Goal: Task Accomplishment & Management: Manage account settings

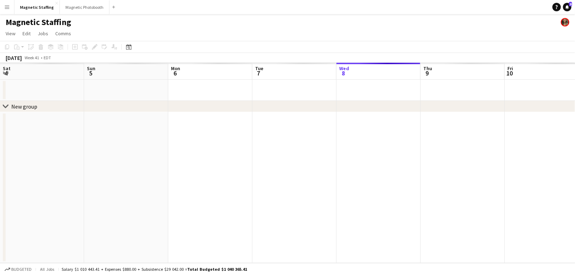
scroll to position [0, 208]
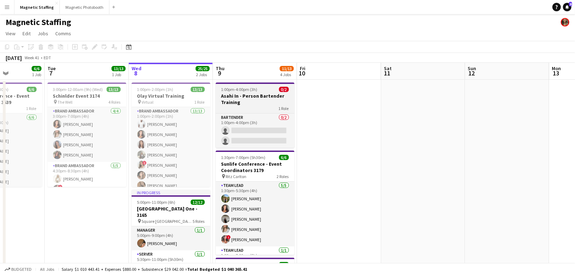
click at [244, 94] on h3 "Asahi In - Person Bartender Training" at bounding box center [255, 99] width 79 height 13
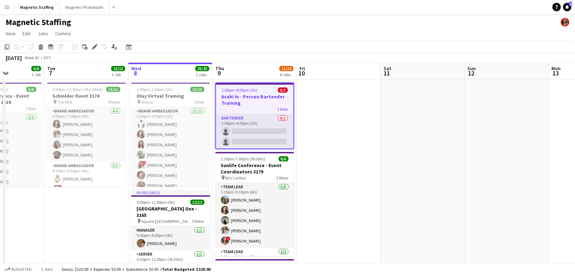
click at [8, 46] on icon "Copy" at bounding box center [7, 47] width 6 height 6
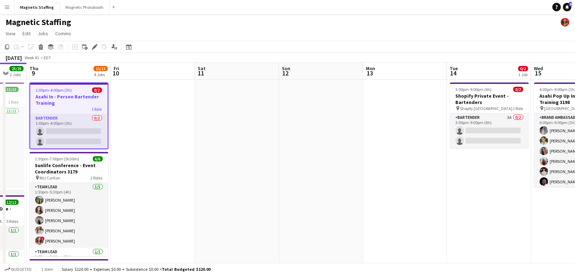
drag, startPoint x: 385, startPoint y: 129, endPoint x: -4, endPoint y: 132, distance: 389.3
click at [0, 132] on html "Menu Boards Boards Boards All jobs Status Workforce Workforce My Workforce Recr…" at bounding box center [287, 237] width 575 height 474
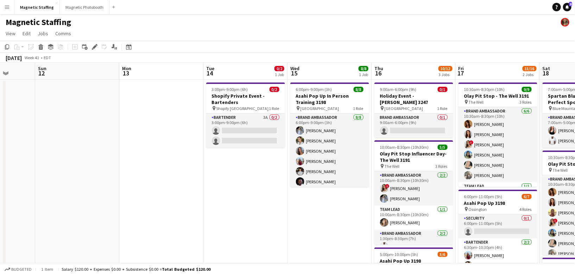
drag, startPoint x: 160, startPoint y: 153, endPoint x: 127, endPoint y: 152, distance: 33.8
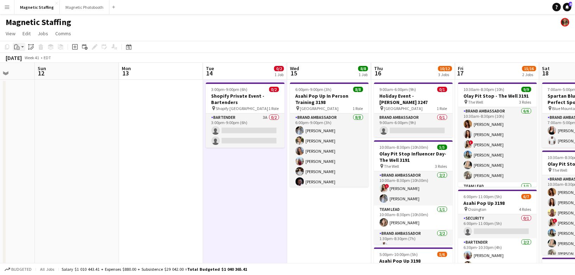
click at [17, 49] on icon at bounding box center [18, 47] width 3 height 3
click at [21, 60] on link "Paste Command V" at bounding box center [47, 60] width 56 height 6
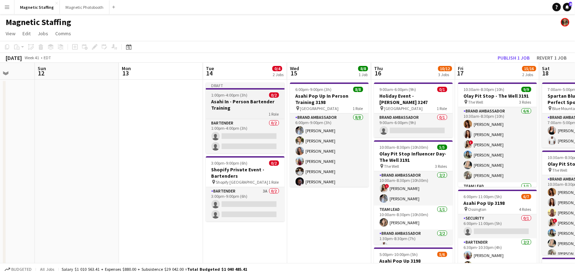
click at [235, 97] on app-job-card "Draft 1:00pm-4:00pm (3h) 0/2 Asahi In - Person Bartender Training 1 Role Barten…" at bounding box center [245, 117] width 79 height 71
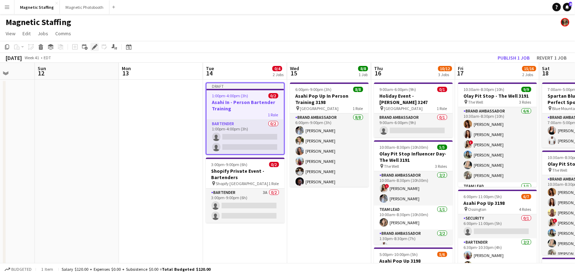
click at [92, 44] on div "Edit" at bounding box center [94, 47] width 8 height 8
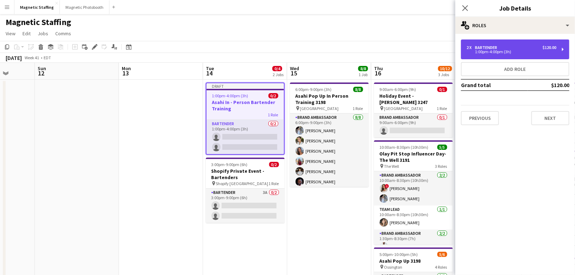
click at [513, 47] on div "2 x Bartender $120.00" at bounding box center [512, 47] width 90 height 5
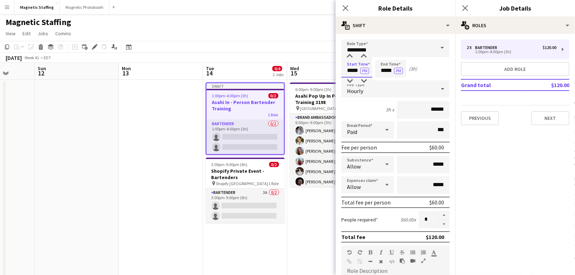
drag, startPoint x: 359, startPoint y: 70, endPoint x: 319, endPoint y: 68, distance: 40.5
click at [320, 69] on body "Menu Boards Boards Boards All jobs Status Workforce Workforce My Workforce Recr…" at bounding box center [287, 264] width 575 height 529
type input "*****"
click at [366, 71] on button "PM" at bounding box center [364, 71] width 9 height 6
drag, startPoint x: 393, startPoint y: 71, endPoint x: 342, endPoint y: 65, distance: 51.0
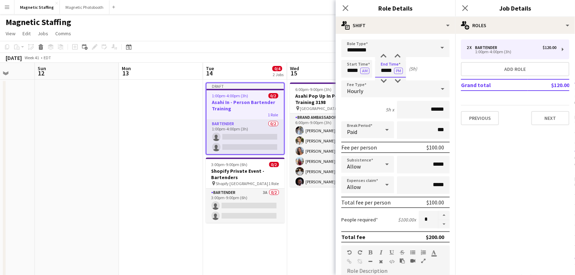
click at [344, 67] on div "Start Time ***** AM End Time ***** PM (5h)" at bounding box center [395, 69] width 108 height 18
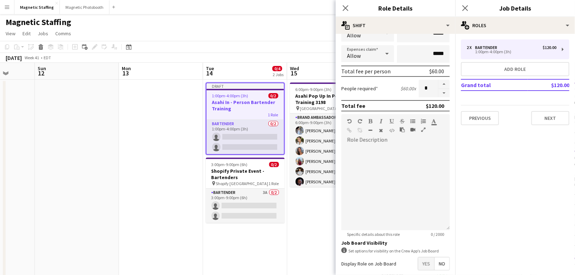
scroll to position [164, 0]
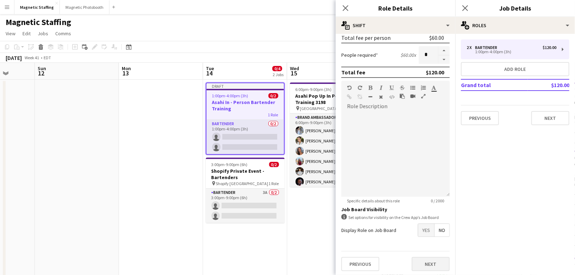
type input "*****"
click at [434, 257] on button "Next" at bounding box center [431, 264] width 38 height 14
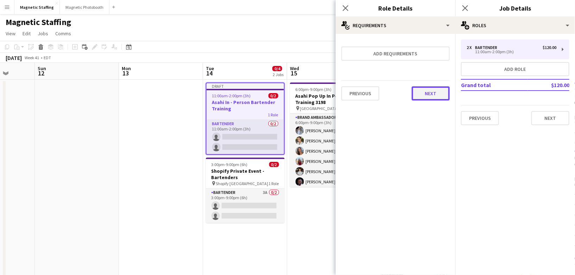
click at [429, 96] on button "Next" at bounding box center [431, 93] width 38 height 14
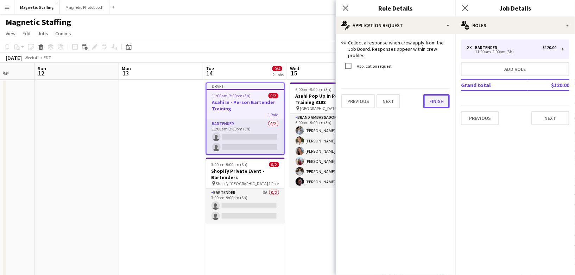
click at [429, 96] on button "Finish" at bounding box center [436, 101] width 26 height 14
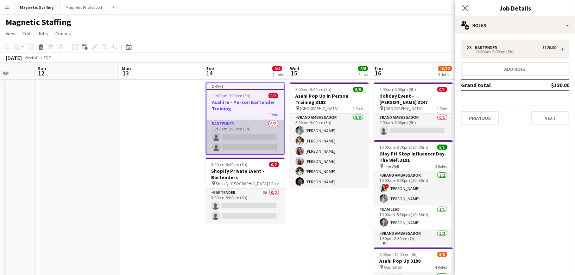
click at [255, 138] on app-card-role "Bartender 0/2 11:00am-2:00pm (3h) single-neutral-actions single-neutral-actions" at bounding box center [245, 137] width 77 height 34
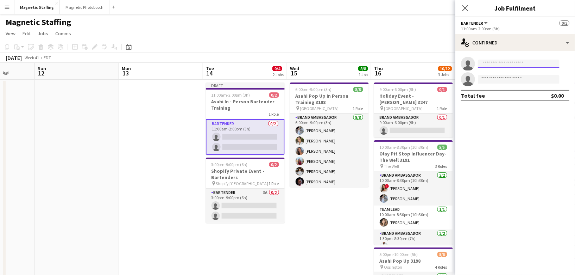
click at [509, 62] on input at bounding box center [519, 63] width 82 height 8
type input "*****"
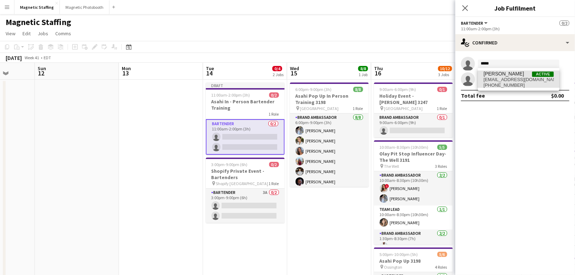
click at [497, 78] on span "[EMAIL_ADDRESS][DOMAIN_NAME]" at bounding box center [519, 80] width 70 height 6
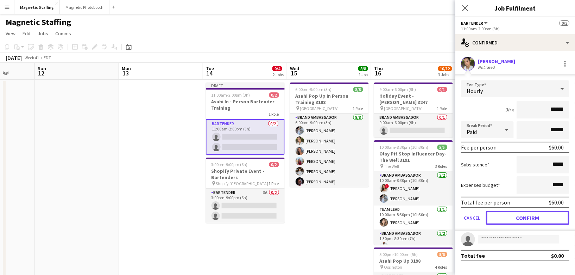
click at [523, 214] on button "Confirm" at bounding box center [527, 217] width 83 height 14
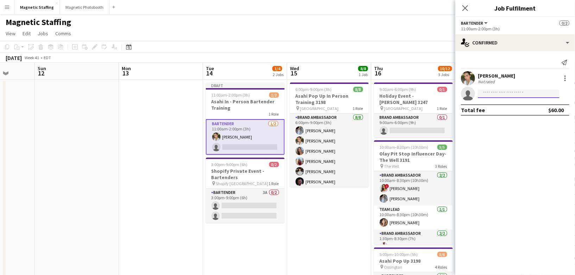
click at [504, 92] on input at bounding box center [519, 93] width 82 height 8
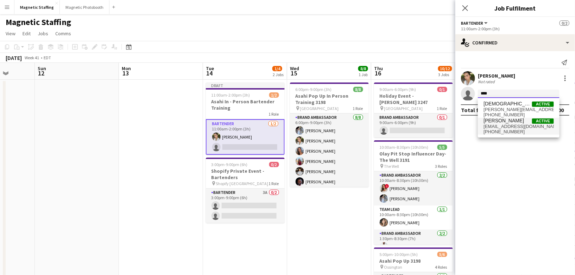
type input "***"
click at [498, 129] on span "[PHONE_NUMBER]" at bounding box center [519, 132] width 70 height 6
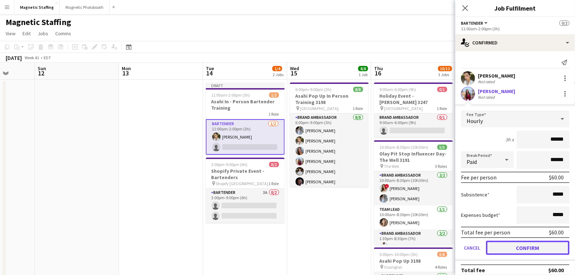
click at [513, 245] on button "Confirm" at bounding box center [527, 247] width 83 height 14
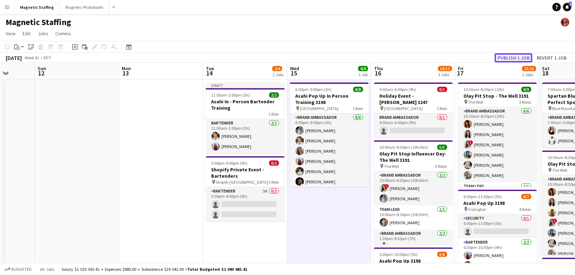
click at [511, 57] on button "Publish 1 job" at bounding box center [514, 57] width 38 height 9
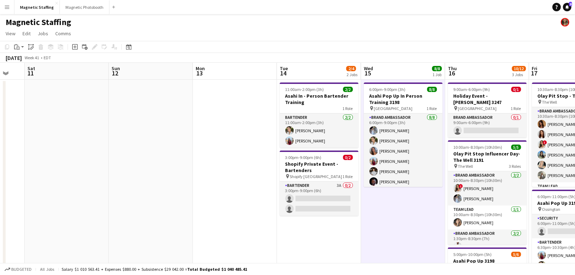
drag, startPoint x: 114, startPoint y: 164, endPoint x: 308, endPoint y: 149, distance: 194.2
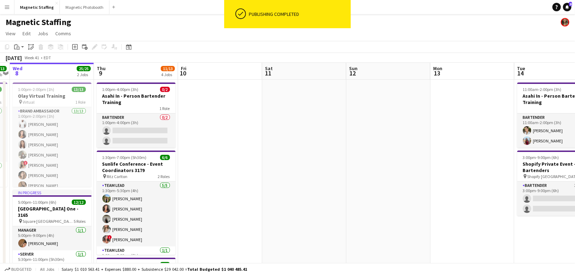
scroll to position [0, 151]
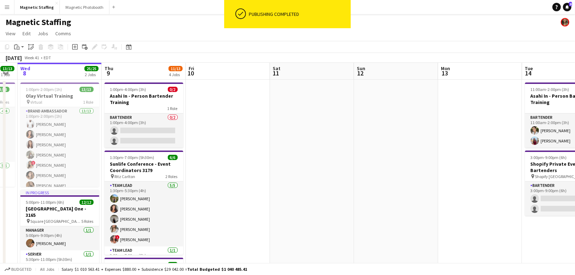
drag, startPoint x: 265, startPoint y: 146, endPoint x: 391, endPoint y: 143, distance: 125.7
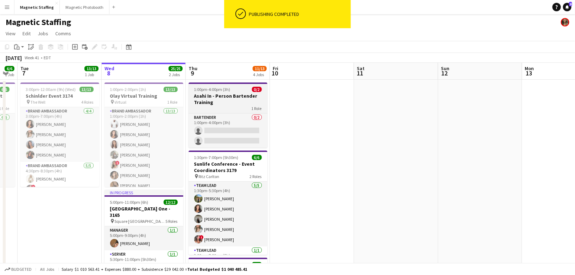
click at [211, 104] on h3 "Asahi In - Person Bartender Training" at bounding box center [228, 99] width 79 height 13
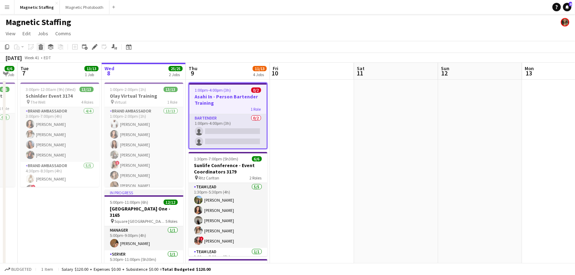
click at [38, 47] on icon "Delete" at bounding box center [41, 47] width 6 height 6
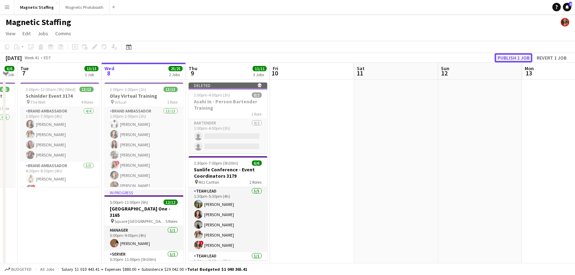
click at [506, 59] on button "Publish 1 job" at bounding box center [514, 57] width 38 height 9
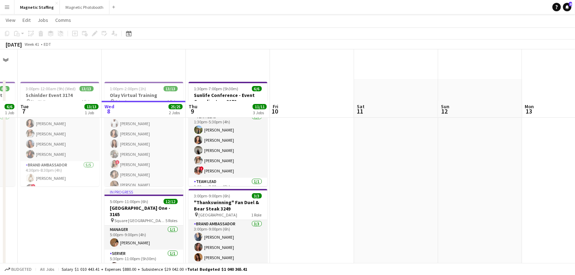
scroll to position [71, 0]
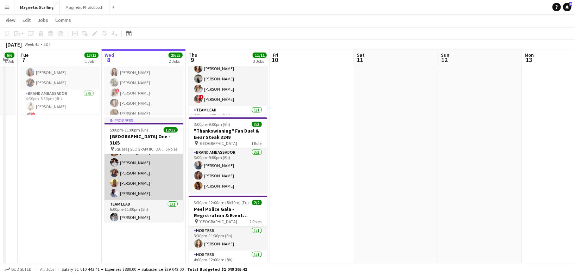
click at [142, 187] on app-card-role "Server [DATE] 6:00pm-11:00pm (5h) [PERSON_NAME] [PERSON_NAME] [PERSON_NAME] [PE…" at bounding box center [144, 157] width 79 height 85
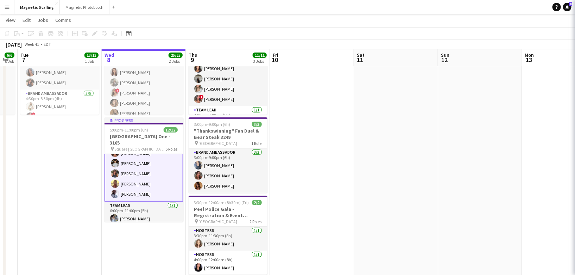
scroll to position [124, 0]
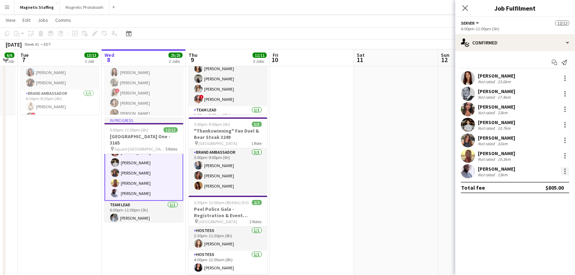
click at [565, 170] on div at bounding box center [565, 171] width 8 height 8
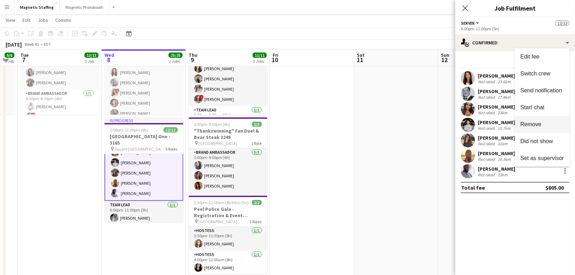
click at [539, 123] on span "Remove" at bounding box center [531, 124] width 21 height 6
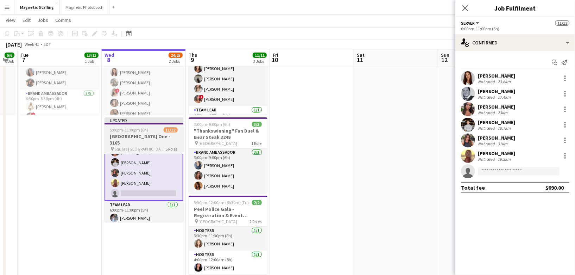
click at [139, 132] on span "5:00pm-11:00pm (6h)" at bounding box center [129, 129] width 38 height 5
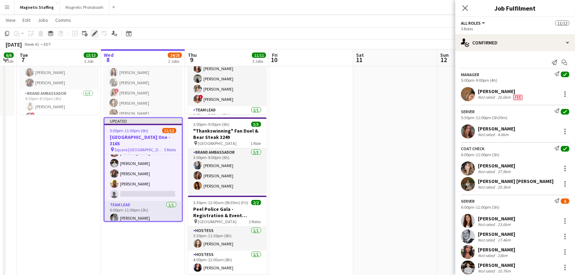
click at [91, 33] on div "Edit" at bounding box center [94, 33] width 8 height 8
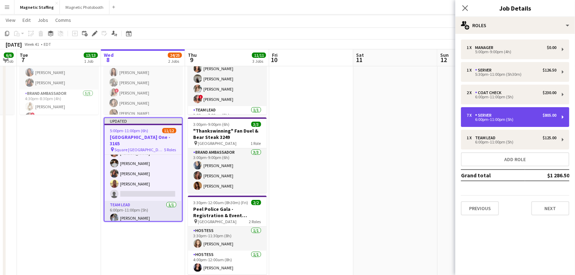
click at [488, 113] on div "Server" at bounding box center [484, 115] width 19 height 5
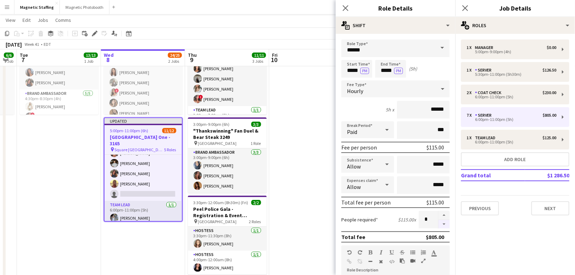
click at [442, 226] on button "button" at bounding box center [444, 224] width 11 height 9
type input "*"
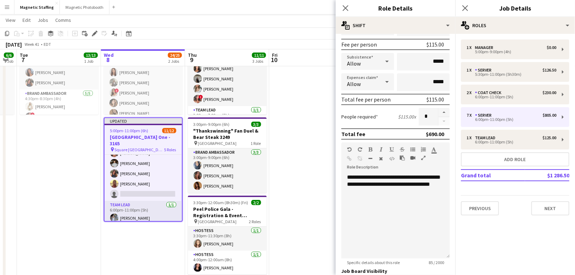
scroll to position [200, 0]
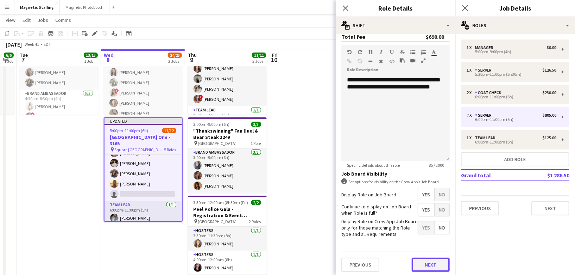
click at [435, 263] on button "Next" at bounding box center [431, 264] width 38 height 14
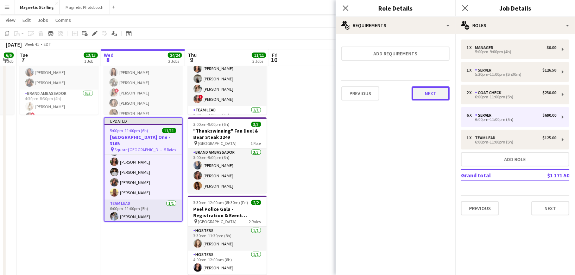
click at [428, 93] on button "Next" at bounding box center [431, 93] width 38 height 14
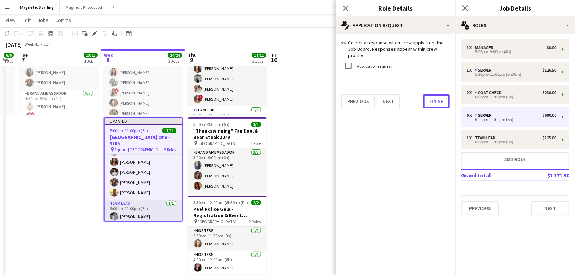
click at [428, 94] on button "Finish" at bounding box center [436, 101] width 26 height 14
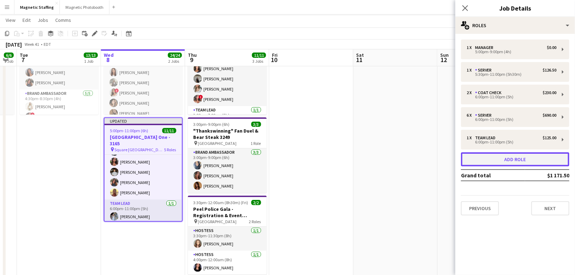
click at [506, 160] on button "Add role" at bounding box center [515, 159] width 108 height 14
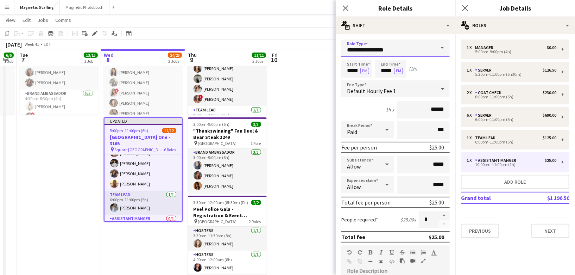
drag, startPoint x: 398, startPoint y: 52, endPoint x: 360, endPoint y: 52, distance: 38.0
click at [360, 52] on input "**********" at bounding box center [395, 48] width 108 height 18
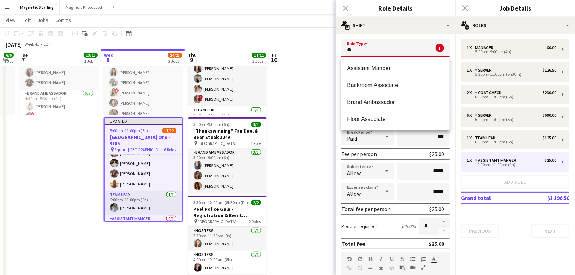
type input "*"
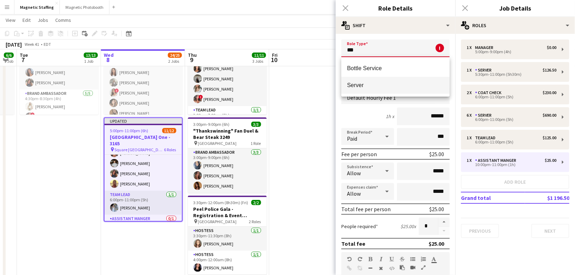
click at [355, 87] on span "Server" at bounding box center [395, 85] width 97 height 7
type input "******"
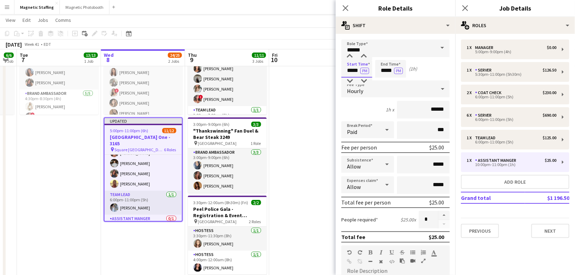
drag, startPoint x: 359, startPoint y: 69, endPoint x: 310, endPoint y: 68, distance: 48.9
click at [311, 69] on body "Menu Boards Boards Boards All jobs Status Workforce Workforce My Workforce Recr…" at bounding box center [287, 193] width 575 height 528
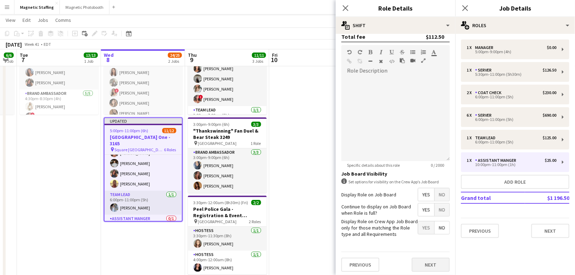
type input "*****"
click at [432, 263] on button "Next" at bounding box center [431, 264] width 38 height 14
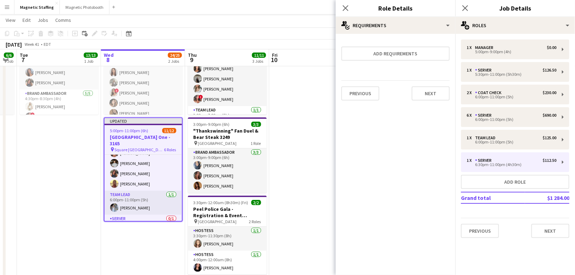
scroll to position [0, 0]
click at [431, 96] on button "Next" at bounding box center [431, 93] width 38 height 14
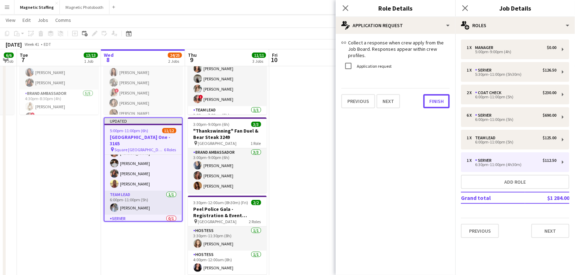
click at [431, 96] on button "Finish" at bounding box center [436, 101] width 26 height 14
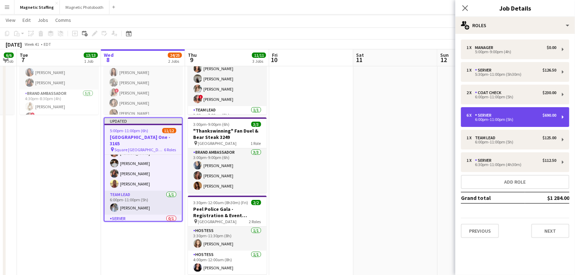
click at [490, 119] on div "6:00pm-11:00pm (5h)" at bounding box center [512, 120] width 90 height 4
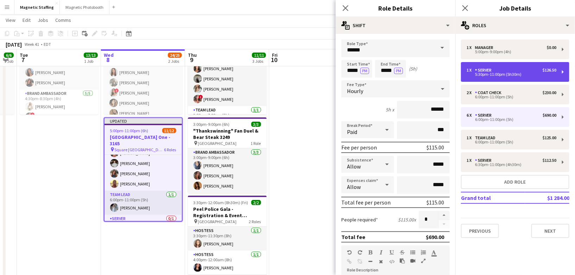
click at [501, 74] on div "5:30pm-11:00pm (5h30m)" at bounding box center [512, 74] width 90 height 4
type input "*****"
type input "*"
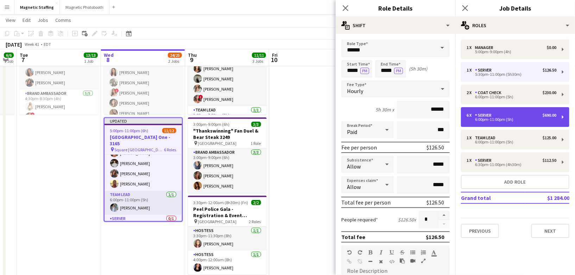
click at [481, 113] on div "Server" at bounding box center [484, 115] width 19 height 5
type input "*****"
type input "*"
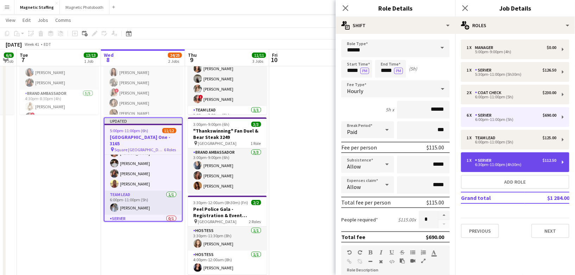
click at [473, 165] on div "6:30pm-11:00pm (4h30m)" at bounding box center [512, 165] width 90 height 4
type input "*****"
type input "******"
type input "*"
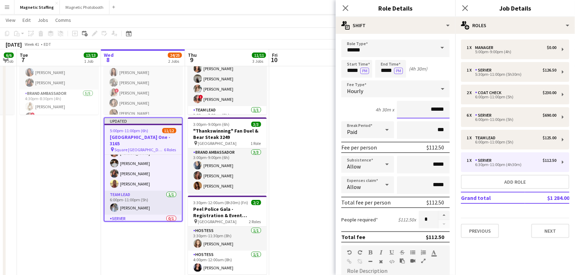
click at [435, 109] on input "******" at bounding box center [423, 110] width 53 height 18
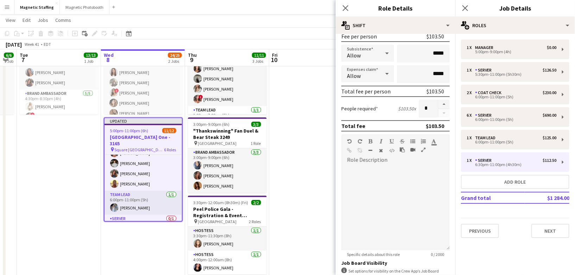
scroll to position [200, 0]
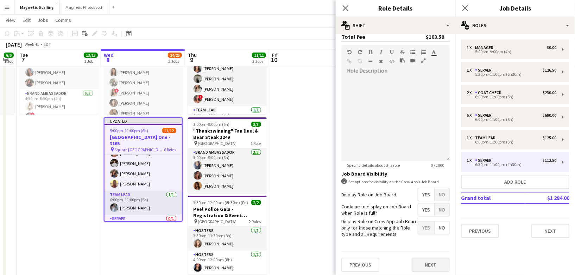
type input "******"
click at [438, 261] on button "Next" at bounding box center [431, 264] width 38 height 14
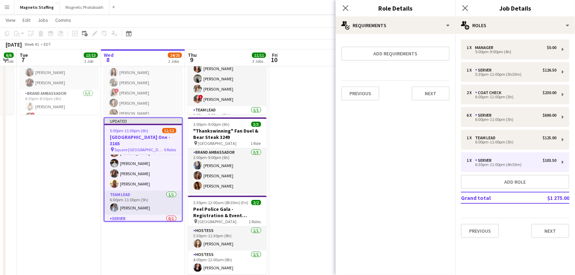
scroll to position [0, 0]
click at [429, 91] on button "Next" at bounding box center [431, 93] width 38 height 14
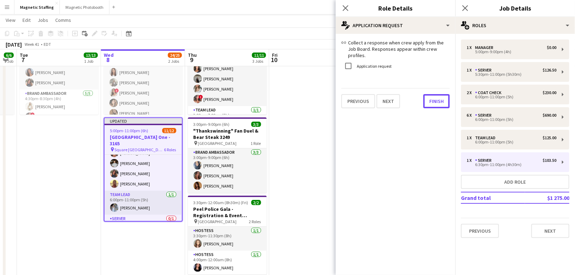
click at [429, 94] on button "Finish" at bounding box center [436, 101] width 26 height 14
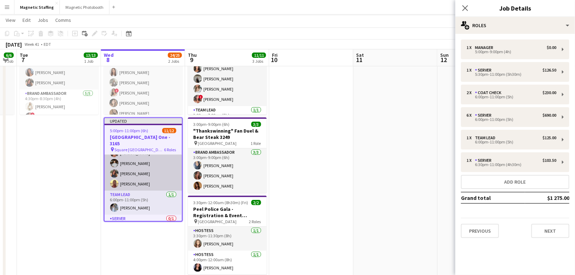
scroll to position [138, 0]
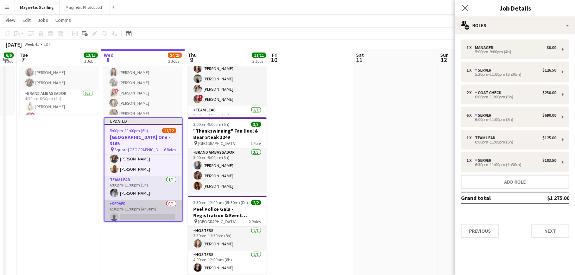
click at [122, 211] on app-card-role "Server 0/1 6:30pm-11:00pm (4h30m) single-neutral-actions" at bounding box center [143, 212] width 77 height 24
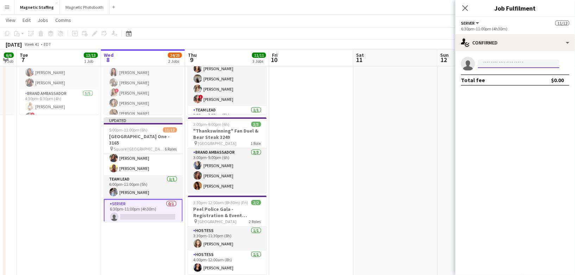
click at [525, 64] on input at bounding box center [519, 63] width 82 height 8
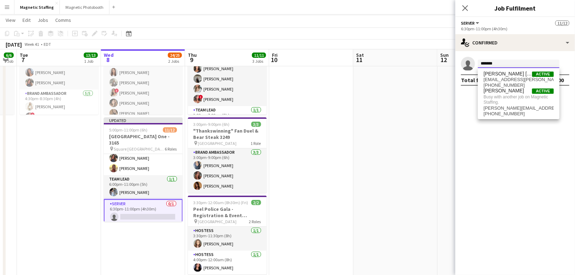
type input "*******"
click at [406, 155] on app-date-cell at bounding box center [395, 209] width 84 height 405
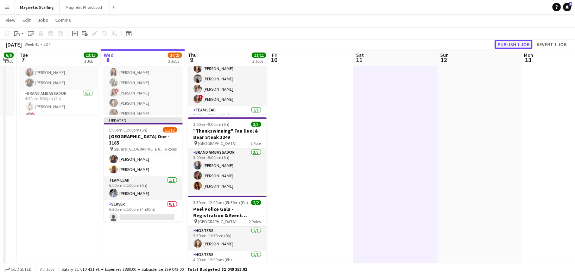
click at [515, 44] on button "Publish 1 job" at bounding box center [514, 44] width 38 height 9
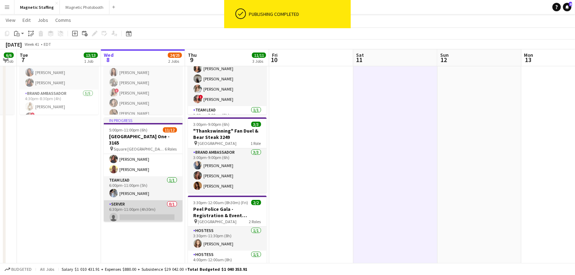
click at [150, 209] on app-card-role "Server 0/1 6:30pm-11:00pm (4h30m) single-neutral-actions" at bounding box center [143, 212] width 79 height 24
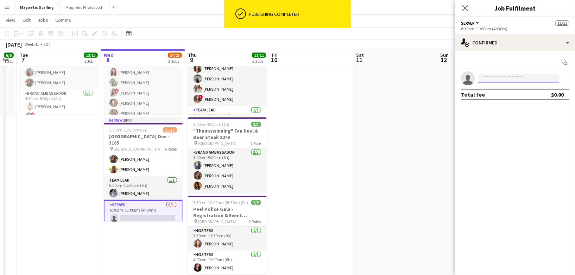
click at [504, 81] on input at bounding box center [519, 78] width 82 height 8
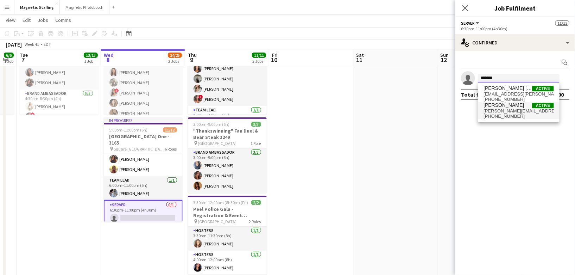
type input "*******"
click at [494, 114] on span "[PHONE_NUMBER]" at bounding box center [519, 116] width 70 height 6
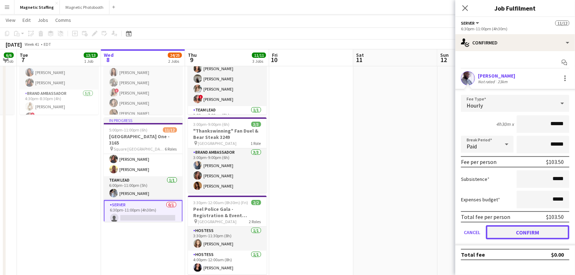
click at [511, 231] on button "Confirm" at bounding box center [527, 232] width 83 height 14
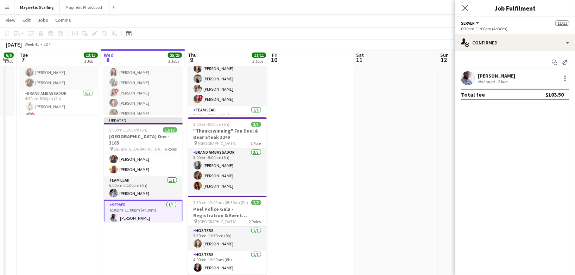
click at [436, 204] on app-date-cell at bounding box center [395, 209] width 84 height 405
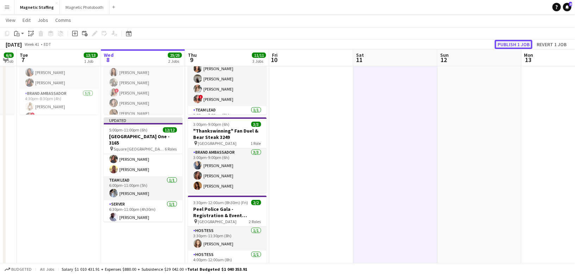
click at [517, 43] on button "Publish 1 job" at bounding box center [514, 44] width 38 height 9
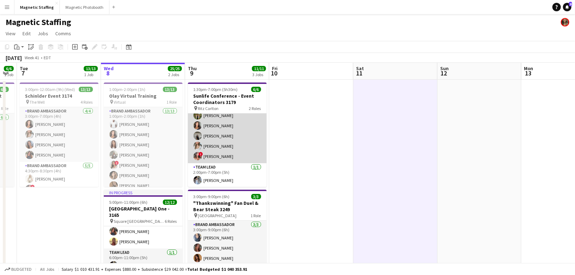
scroll to position [0, 0]
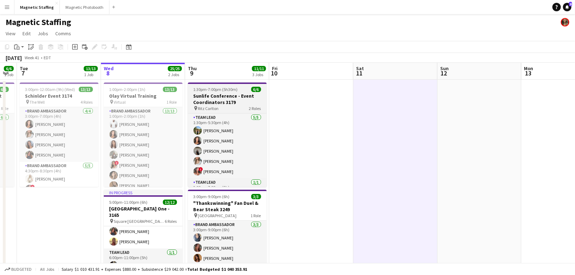
click at [203, 98] on h3 "Sunlife Conference - Event Coordinators 3179" at bounding box center [227, 99] width 79 height 13
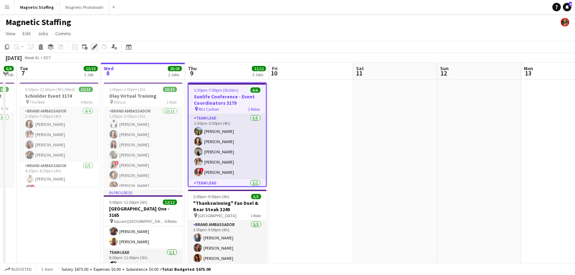
click at [94, 46] on icon "Edit" at bounding box center [95, 47] width 6 height 6
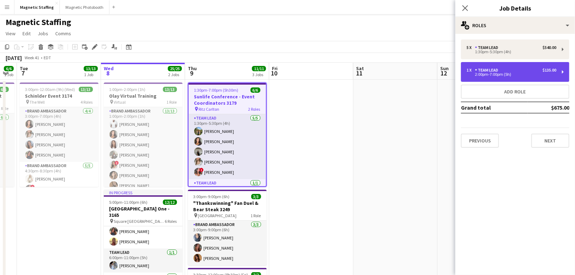
click at [535, 66] on div "1 x Team Lead $135.00 2:00pm-7:00pm (5h)" at bounding box center [515, 72] width 108 height 20
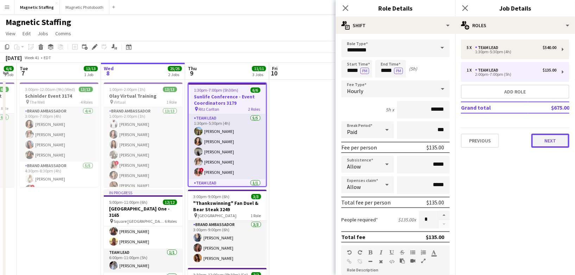
click at [541, 137] on button "Next" at bounding box center [550, 140] width 38 height 14
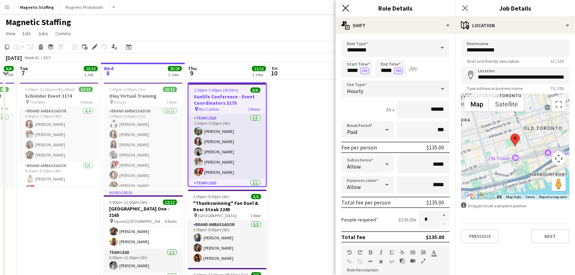
click at [345, 10] on icon at bounding box center [345, 8] width 7 height 7
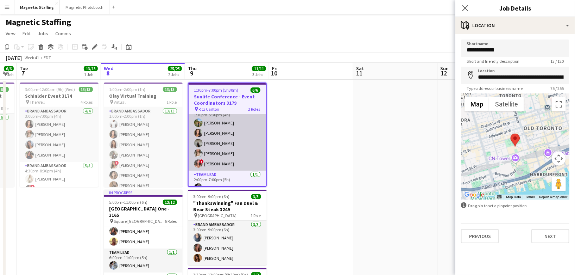
scroll to position [16, 0]
